Goal: Information Seeking & Learning: Learn about a topic

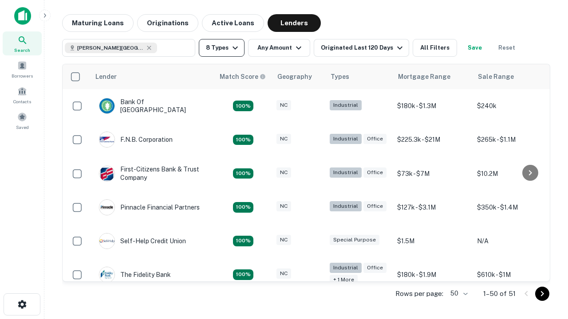
click at [221, 48] on button "8 Types" at bounding box center [222, 48] width 46 height 18
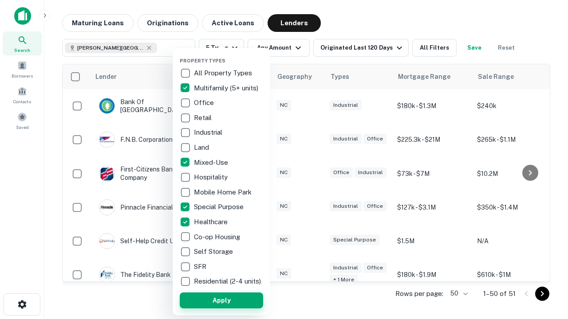
click at [221, 300] on button "Apply" at bounding box center [221, 301] width 83 height 16
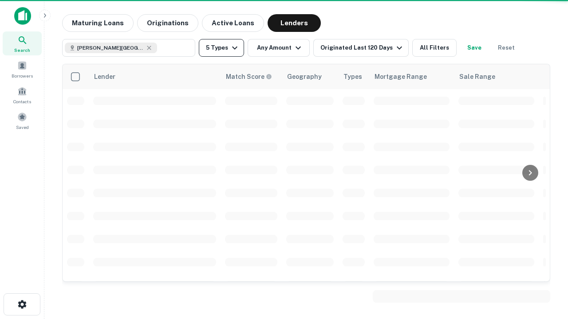
click at [221, 48] on button "5 Types" at bounding box center [221, 48] width 45 height 18
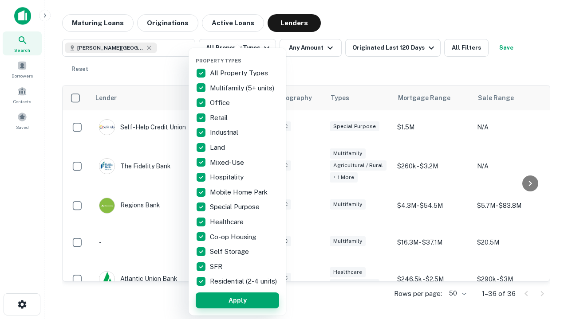
click at [237, 300] on button "Apply" at bounding box center [237, 301] width 83 height 16
